Goal: Task Accomplishment & Management: Manage account settings

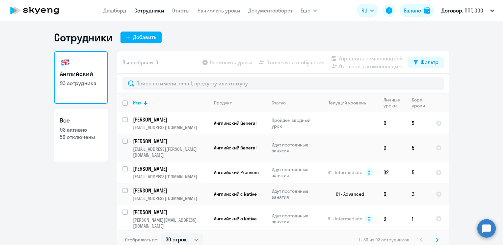
select select "30"
click at [134, 39] on div "Добавить" at bounding box center [144, 37] width 23 height 8
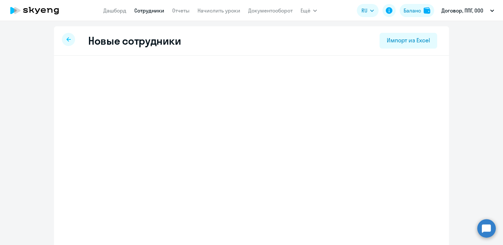
select select "english_adult_not_native_speaker"
select select "3"
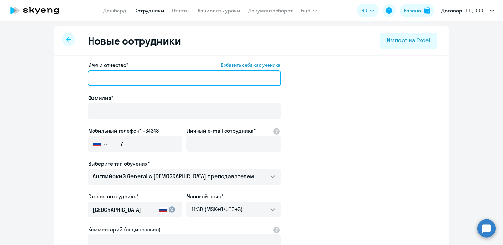
click at [123, 78] on input "Имя и отчество* Добавить себя как ученика" at bounding box center [183, 78] width 193 height 16
paste input "[PERSON_NAME]"
drag, startPoint x: 109, startPoint y: 78, endPoint x: 82, endPoint y: 78, distance: 27.0
click at [82, 78] on app-new-student-form "Имя и отчество* Добавить себя как ученика [PERSON_NAME]* Мобильный телефон* +34…" at bounding box center [251, 178] width 374 height 235
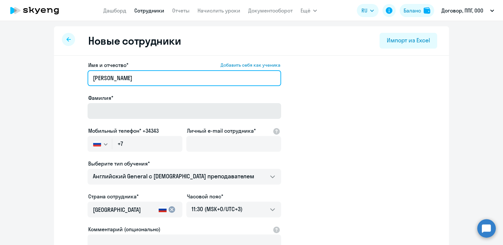
type input "[PERSON_NAME]"
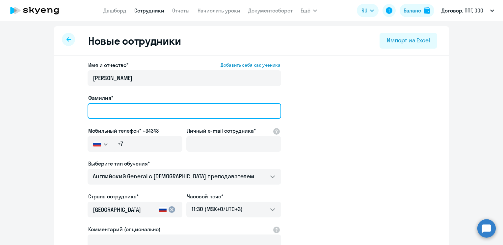
click at [110, 107] on input "Фамилия*" at bounding box center [183, 111] width 193 height 16
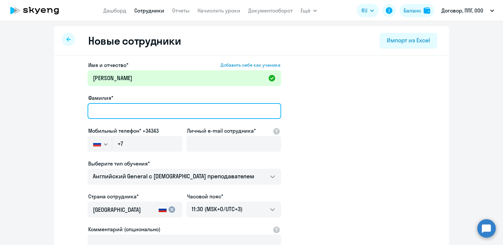
paste input "[PERSON_NAME]"
type input "[PERSON_NAME]"
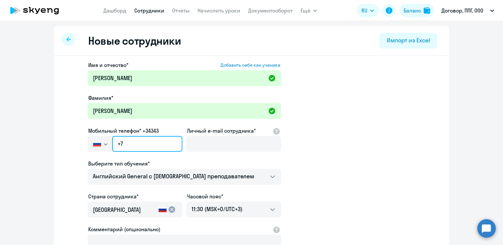
click at [149, 144] on input "+7" at bounding box center [147, 144] width 70 height 16
paste input "[PHONE_NUMBER]"
type input "[PHONE_NUMBER]"
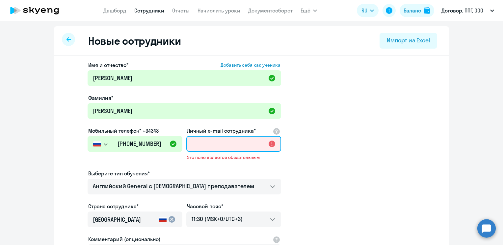
paste input "[EMAIL_ADDRESS][PERSON_NAME][DOMAIN_NAME]"
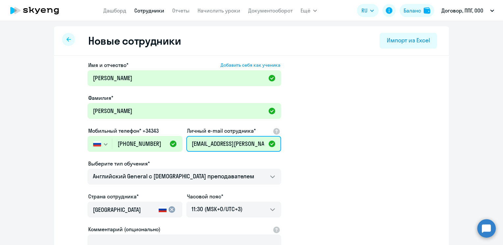
scroll to position [0, 10]
type input "[EMAIL_ADDRESS][PERSON_NAME][DOMAIN_NAME]"
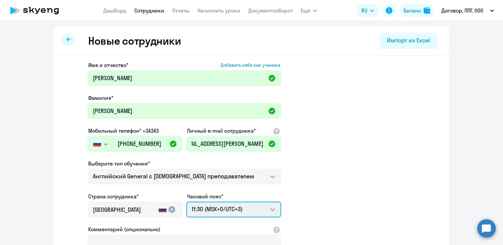
click at [239, 207] on select "21:30 (MSK-14/UTC-11) 22:30 (MSK-13/UTC-10) 23:30 (MSK-12/UTC-9) 00:30 (MSK-11/…" at bounding box center [233, 210] width 95 height 16
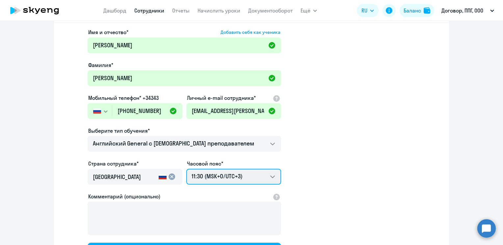
scroll to position [66, 0]
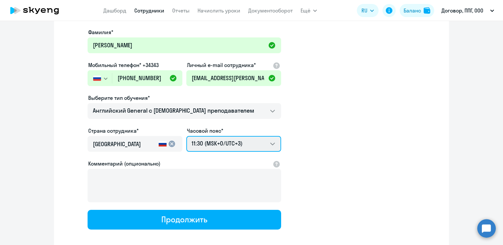
click at [250, 146] on select "21:30 (MSK-14/UTC-11) 22:30 (MSK-13/UTC-10) 23:30 (MSK-12/UTC-9) 00:30 (MSK-11/…" at bounding box center [233, 144] width 95 height 16
select select "6"
click at [186, 136] on select "21:30 (MSK-14/UTC-11) 22:30 (MSK-13/UTC-10) 23:30 (MSK-12/UTC-9) 00:30 (MSK-11/…" at bounding box center [233, 144] width 95 height 16
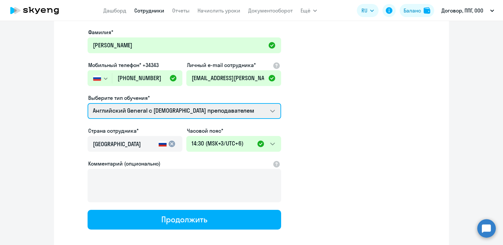
click at [187, 108] on select "Talks 15 минутные разговоры на английском Премиум английский с русскоговорящим …" at bounding box center [183, 111] width 193 height 16
select select "english_adult_native_speaker"
click at [87, 103] on select "Talks 15 минутные разговоры на английском Премиум английский с русскоговорящим …" at bounding box center [183, 111] width 193 height 16
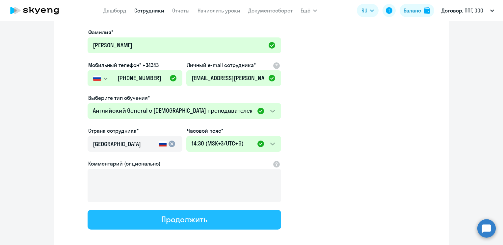
click at [199, 220] on div "Продолжить" at bounding box center [184, 219] width 46 height 11
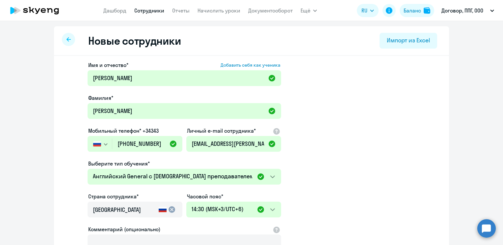
select select "english_adult_native_speaker"
select select "6"
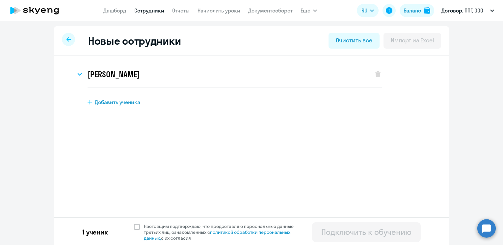
scroll to position [0, 0]
click at [134, 226] on span at bounding box center [137, 227] width 6 height 6
click at [134, 224] on input "Настоящим подтверждаю, что предоставляю персональные данные третьих лиц, ознако…" at bounding box center [134, 223] width 0 height 0
checkbox input "true"
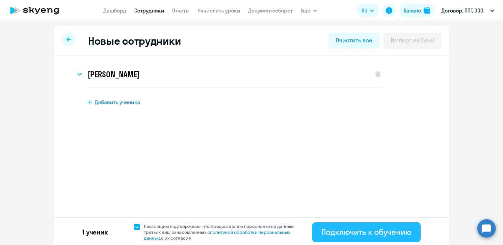
click at [350, 235] on div "Подключить к обучению" at bounding box center [366, 232] width 90 height 11
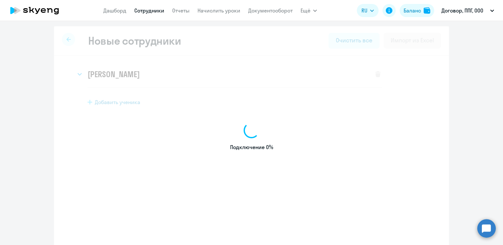
select select "english_adult_not_native_speaker"
select select "3"
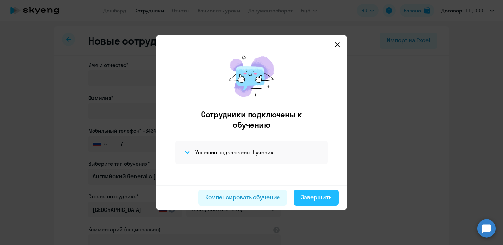
click at [310, 199] on div "Завершить" at bounding box center [316, 197] width 31 height 9
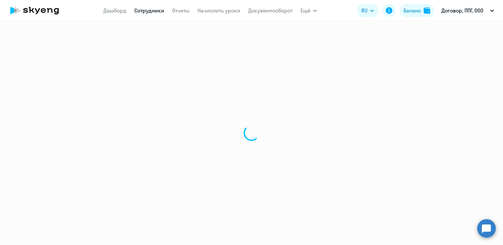
select select "30"
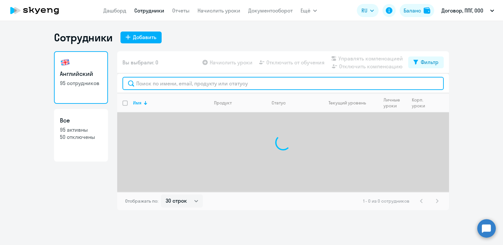
click at [187, 82] on input "text" at bounding box center [282, 83] width 321 height 13
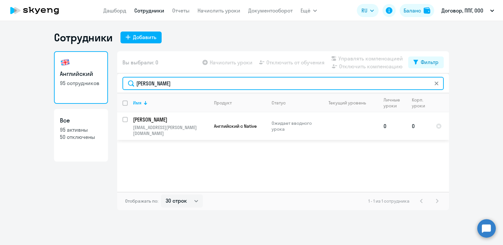
type input "[PERSON_NAME]"
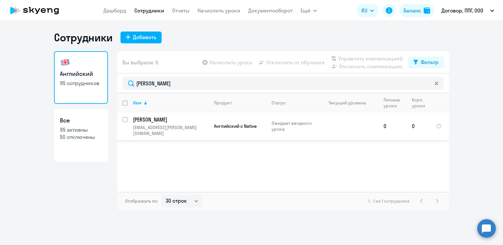
click at [124, 120] on input "select row 42285004" at bounding box center [128, 123] width 13 height 13
checkbox input "true"
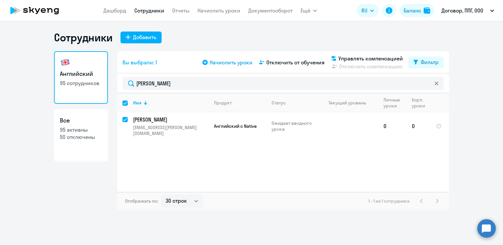
click at [233, 62] on span "Начислить уроки" at bounding box center [231, 63] width 43 height 8
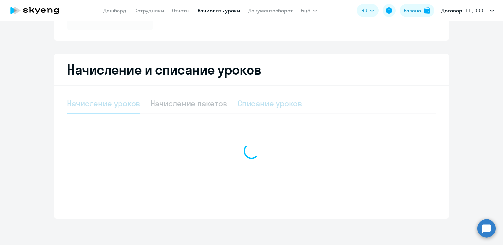
select select "10"
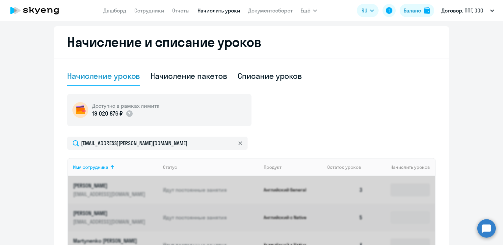
scroll to position [207, 0]
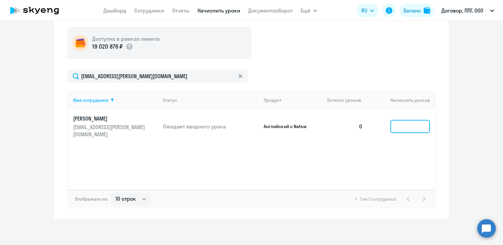
click at [394, 121] on input at bounding box center [409, 126] width 39 height 13
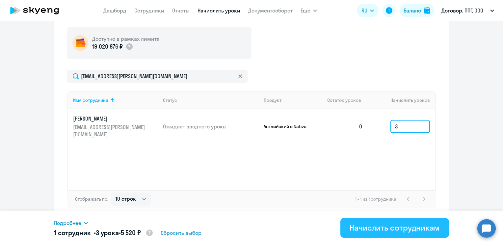
type input "3"
click at [351, 230] on div "Начислить сотрудникам" at bounding box center [394, 228] width 90 height 11
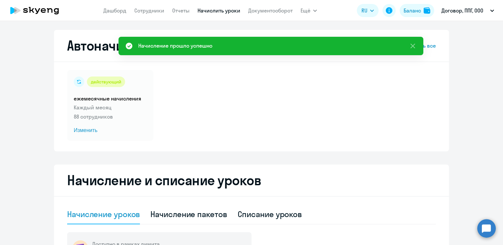
scroll to position [0, 0]
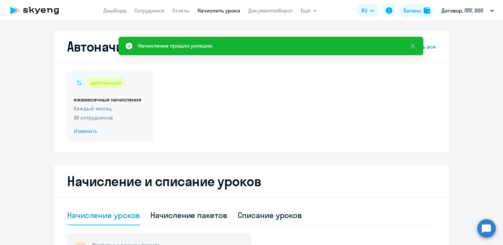
click at [80, 129] on span "Изменить" at bounding box center [110, 132] width 73 height 8
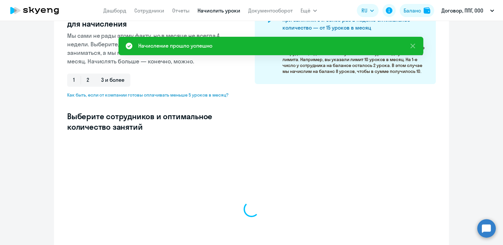
scroll to position [132, 0]
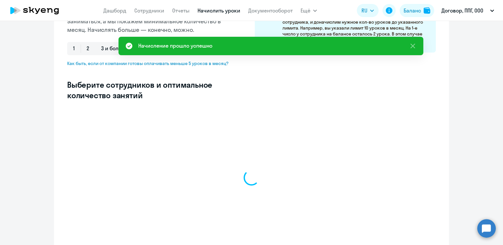
select select "10"
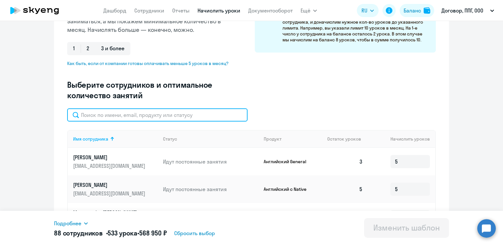
click at [156, 115] on input "text" at bounding box center [157, 115] width 180 height 13
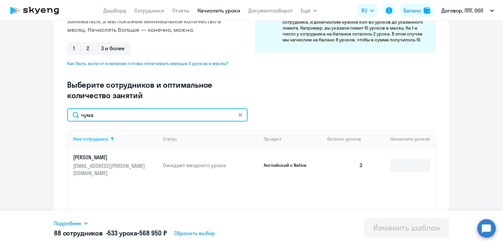
type input "чума"
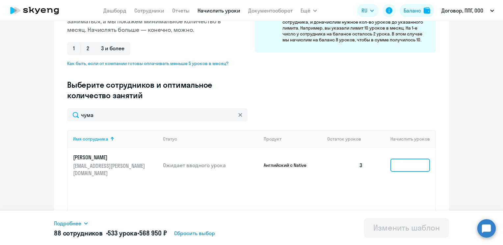
click at [414, 161] on input at bounding box center [409, 165] width 39 height 13
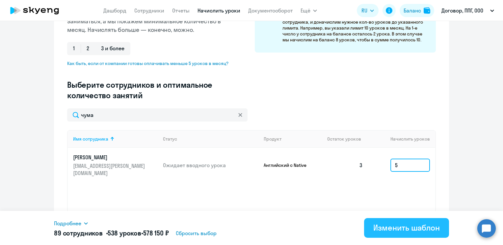
type input "5"
click at [391, 225] on div "Изменить шаблон" at bounding box center [406, 228] width 66 height 11
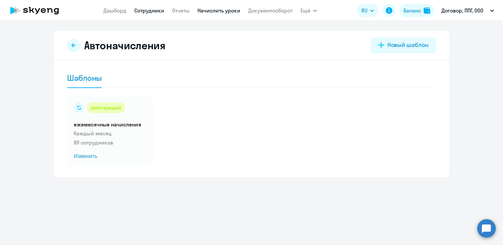
click at [147, 7] on link "Сотрудники" at bounding box center [149, 10] width 30 height 7
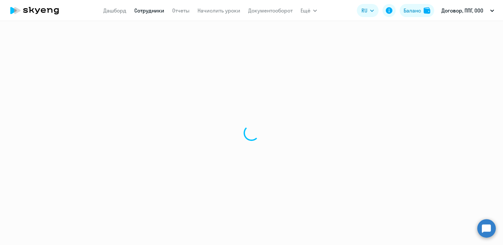
select select "30"
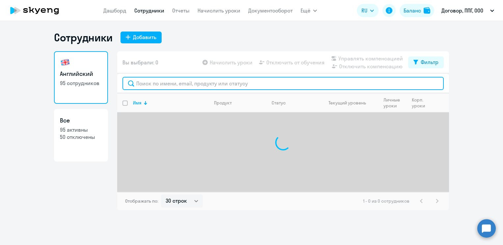
click at [169, 85] on input "text" at bounding box center [282, 83] width 321 height 13
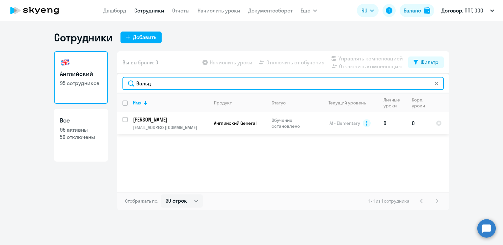
type input "Вальд"
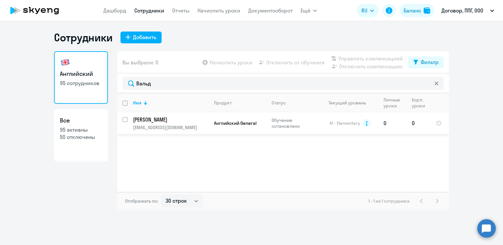
click at [124, 121] on input "select row 12661659" at bounding box center [128, 123] width 13 height 13
checkbox input "true"
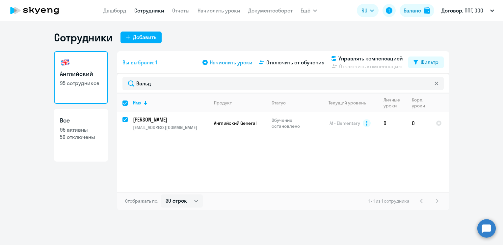
click at [238, 62] on span "Начислить уроки" at bounding box center [231, 63] width 43 height 8
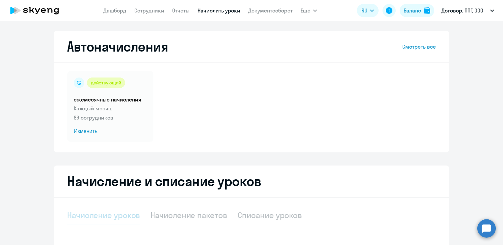
select select "10"
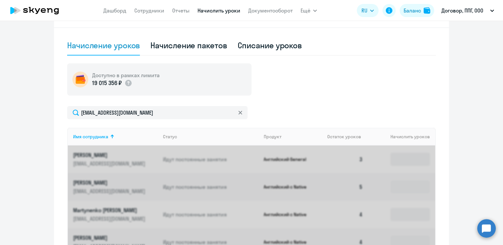
scroll to position [178, 0]
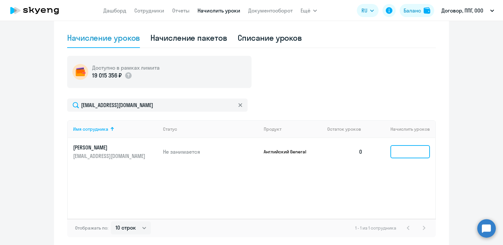
click at [408, 149] on input at bounding box center [409, 151] width 39 height 13
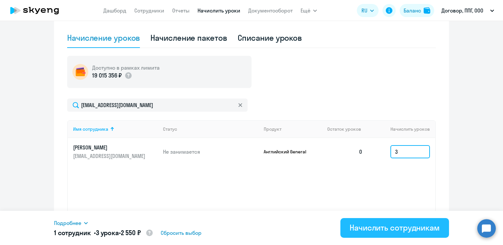
type input "3"
click at [386, 226] on div "Начислить сотрудникам" at bounding box center [394, 228] width 90 height 11
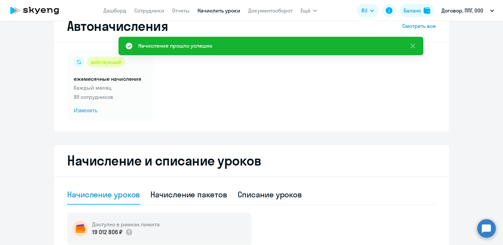
scroll to position [0, 0]
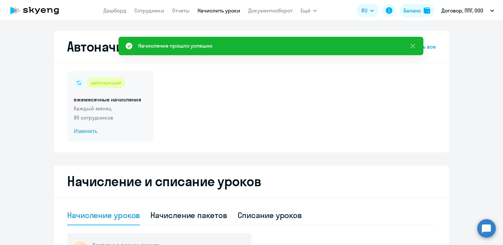
click at [86, 131] on span "Изменить" at bounding box center [110, 132] width 73 height 8
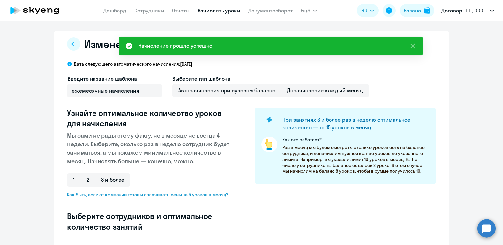
select select "10"
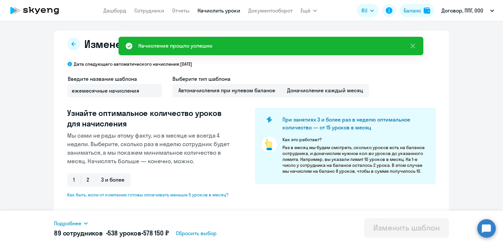
scroll to position [132, 0]
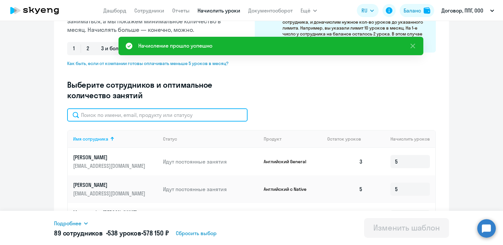
click at [135, 121] on input "text" at bounding box center [157, 115] width 180 height 13
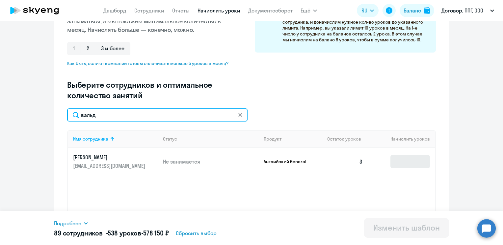
type input "вальд"
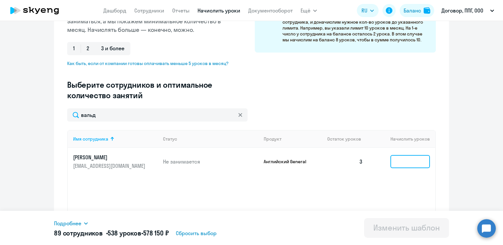
click at [412, 165] on input at bounding box center [409, 161] width 39 height 13
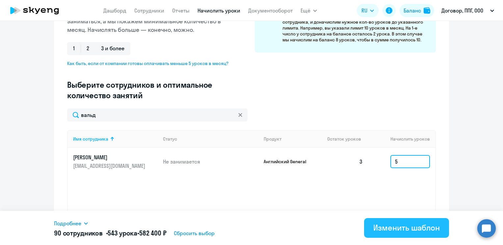
type input "5"
click at [396, 220] on button "Изменить шаблон" at bounding box center [406, 228] width 85 height 20
